Goal: Find contact information: Find contact information

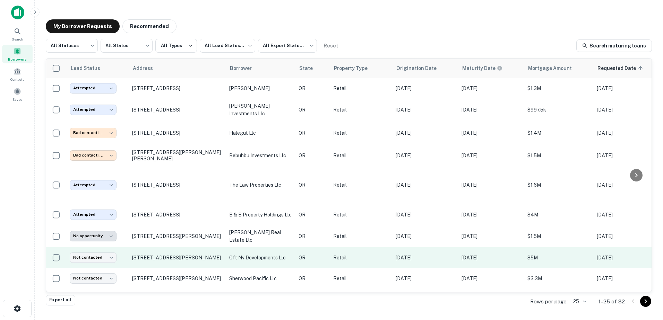
scroll to position [57, 0]
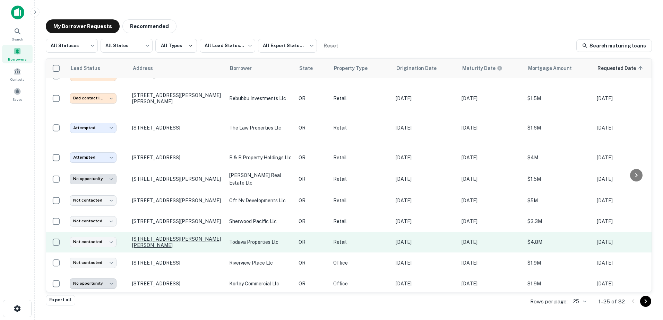
click at [184, 239] on p "[STREET_ADDRESS][PERSON_NAME][PERSON_NAME]" at bounding box center [177, 242] width 90 height 12
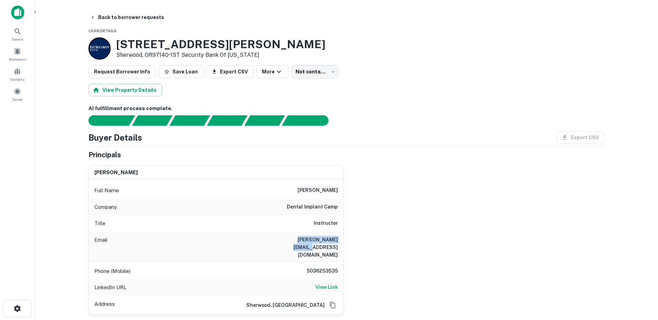
drag, startPoint x: 277, startPoint y: 241, endPoint x: 349, endPoint y: 240, distance: 71.1
click at [349, 240] on div "[PERSON_NAME] Full Name [PERSON_NAME] Company dental implant camp Title Instruc…" at bounding box center [344, 237] width 522 height 155
copy h6 "[PERSON_NAME][EMAIL_ADDRESS][DOMAIN_NAME]"
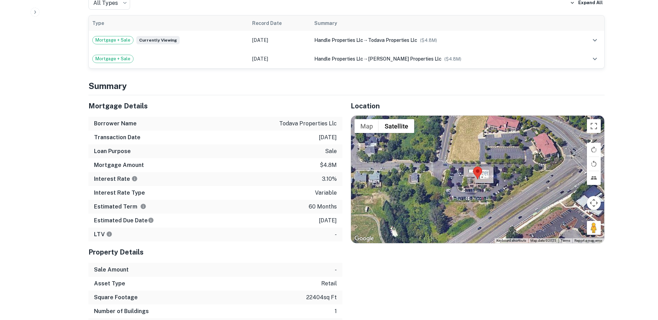
scroll to position [483, 0]
drag, startPoint x: 589, startPoint y: 181, endPoint x: 449, endPoint y: 127, distance: 150.5
click at [449, 127] on div "Map Terrain Satellite Labels Keyboard shortcuts Map Data Map data ©2025 Map dat…" at bounding box center [477, 179] width 253 height 128
drag, startPoint x: 593, startPoint y: 183, endPoint x: 458, endPoint y: 117, distance: 150.9
click at [458, 117] on div "Map Terrain Satellite Labels Keyboard shortcuts Map Data Map data ©2025 Map dat…" at bounding box center [477, 179] width 253 height 128
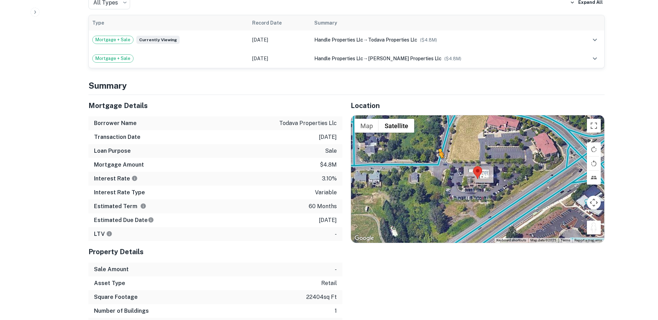
drag, startPoint x: 593, startPoint y: 180, endPoint x: 438, endPoint y: 119, distance: 167.1
click at [438, 119] on div "To activate drag with keyboard, press Alt + Enter. Once in keyboard drag state,…" at bounding box center [477, 179] width 253 height 128
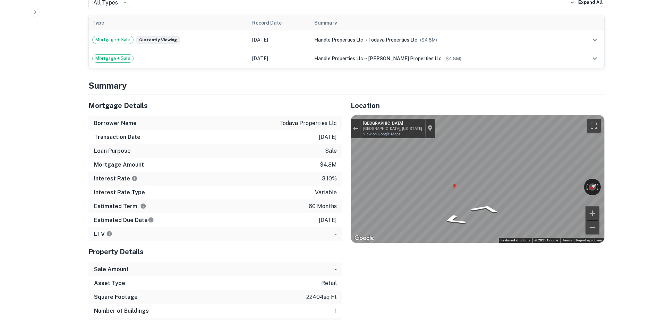
click at [393, 132] on link "View on Google Maps" at bounding box center [381, 134] width 37 height 5
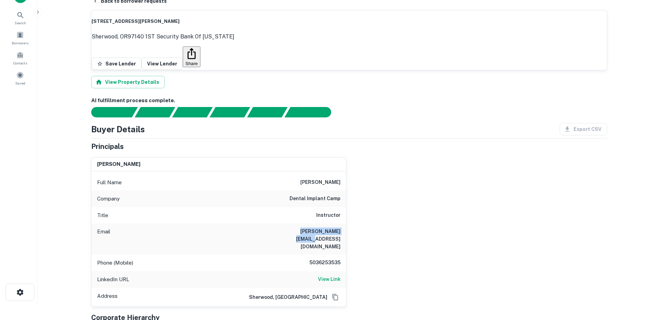
scroll to position [0, 0]
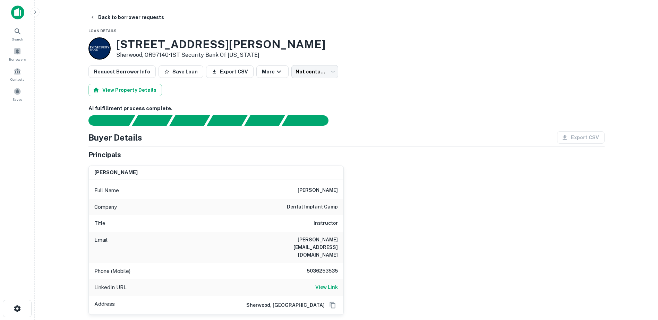
click at [372, 96] on div "View Property Details" at bounding box center [346, 90] width 516 height 12
click at [98, 19] on button "Back to borrower requests" at bounding box center [127, 17] width 80 height 12
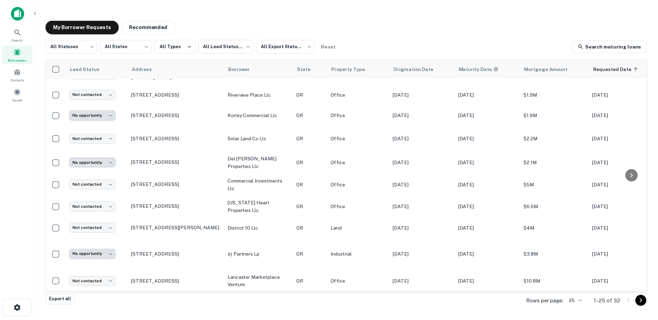
scroll to position [226, 0]
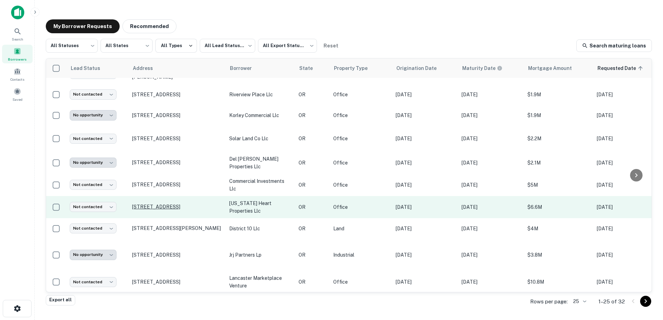
click at [169, 209] on p "[STREET_ADDRESS]" at bounding box center [177, 207] width 90 height 6
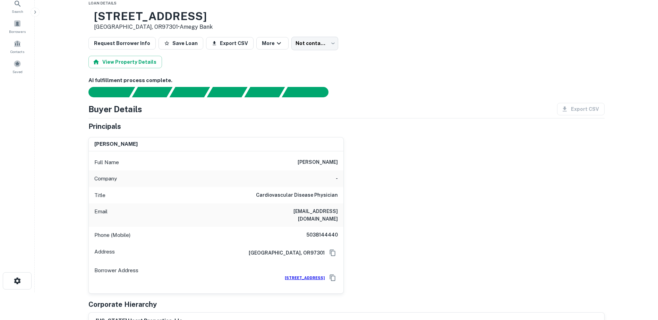
scroll to position [27, 0]
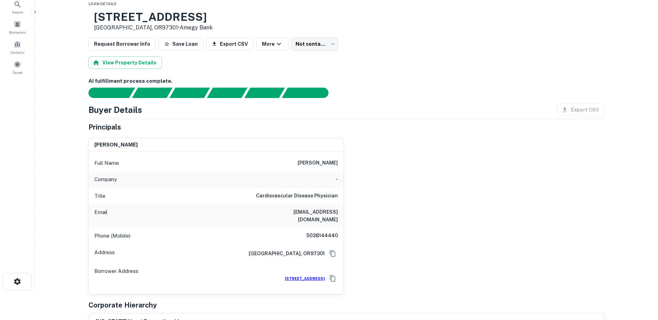
click at [475, 196] on div "[PERSON_NAME] Full Name [PERSON_NAME] Company - Title Cardiovascular Disease Ph…" at bounding box center [344, 213] width 522 height 162
click at [278, 216] on div "Email [EMAIL_ADDRESS][DOMAIN_NAME]" at bounding box center [216, 216] width 255 height 24
drag, startPoint x: 280, startPoint y: 209, endPoint x: 345, endPoint y: 214, distance: 64.7
click at [345, 214] on div "[PERSON_NAME] Full Name [PERSON_NAME] Company - Title Cardiovascular Disease Ph…" at bounding box center [344, 213] width 522 height 162
copy h6 "[EMAIL_ADDRESS][DOMAIN_NAME]"
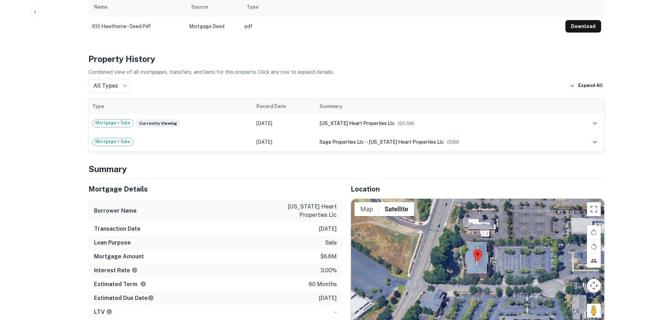
scroll to position [406, 0]
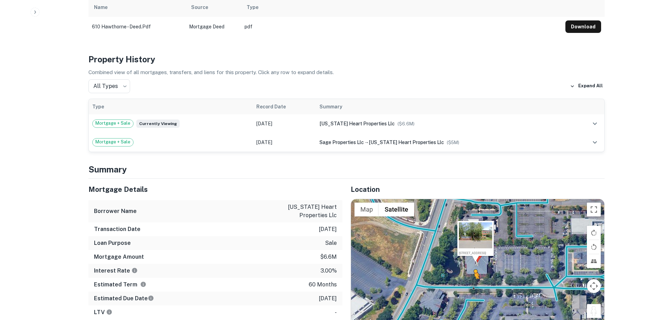
drag, startPoint x: 592, startPoint y: 258, endPoint x: 474, endPoint y: 234, distance: 120.3
click at [474, 234] on div "To activate drag with keyboard, press Alt + Enter. Once in keyboard drag state,…" at bounding box center [477, 263] width 253 height 128
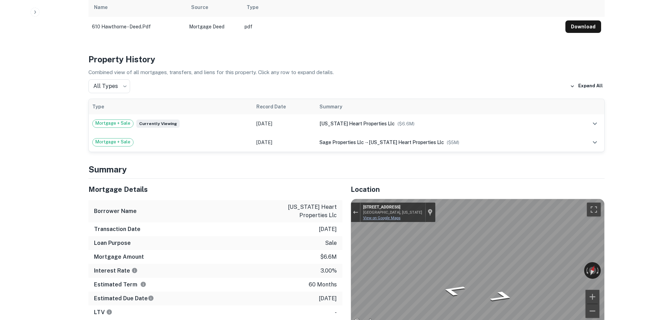
click at [394, 216] on link "View on Google Maps" at bounding box center [381, 218] width 37 height 5
